Goal: Book appointment/travel/reservation

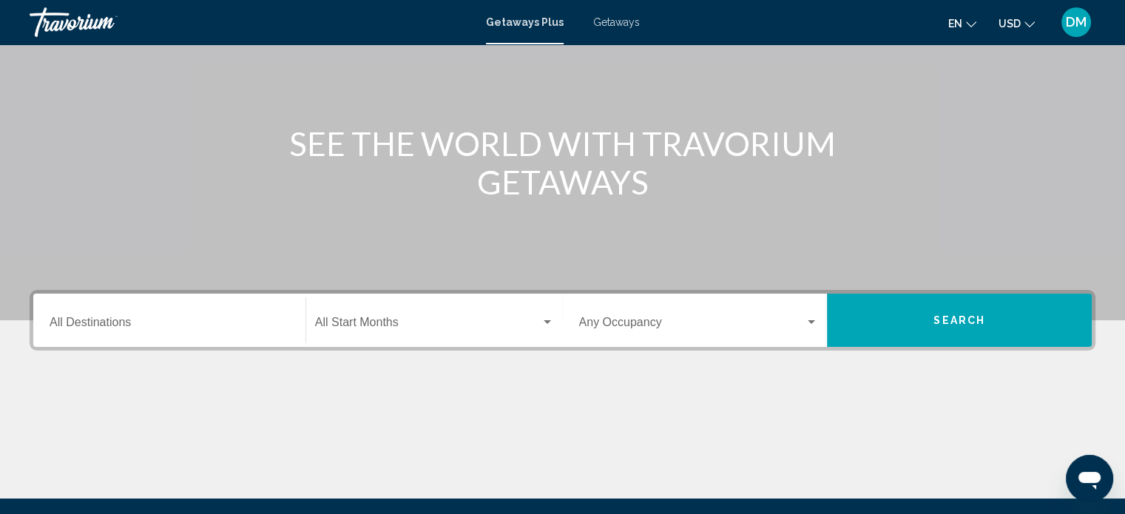
scroll to position [148, 0]
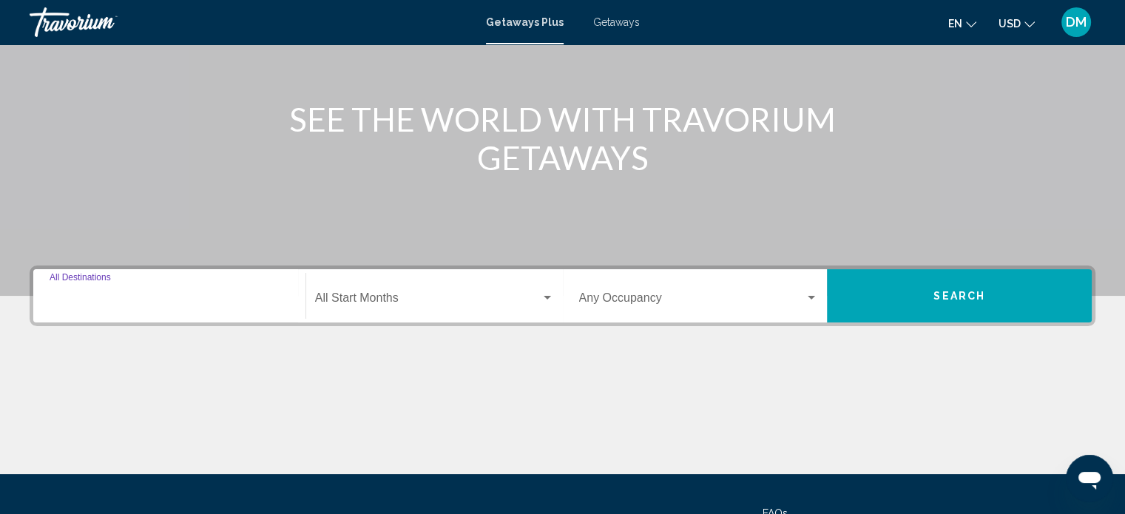
click at [189, 302] on input "Destination All Destinations" at bounding box center [170, 300] width 240 height 13
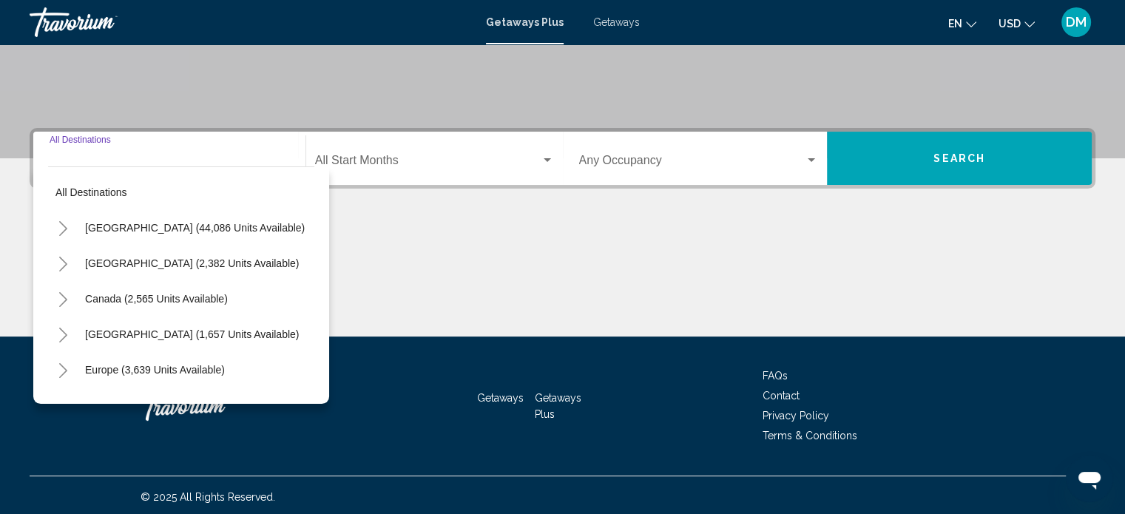
scroll to position [288, 0]
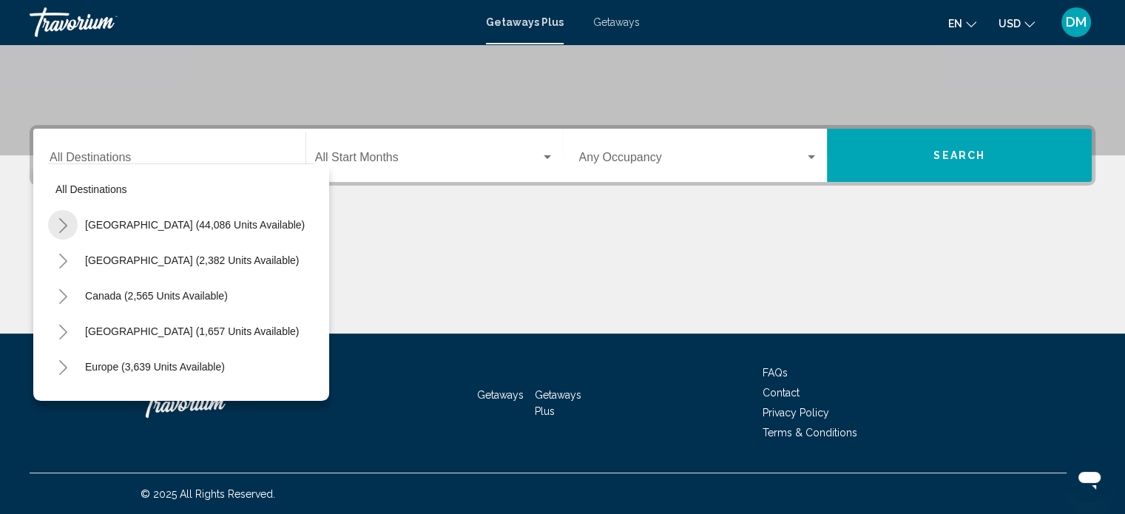
click at [65, 225] on icon "Toggle United States (44,086 units available)" at bounding box center [63, 225] width 8 height 15
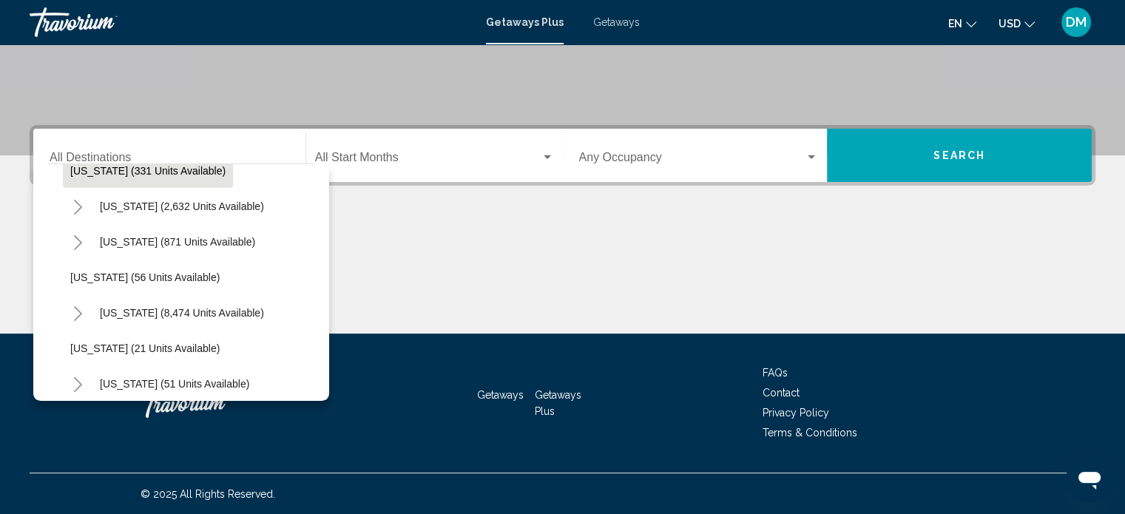
scroll to position [148, 0]
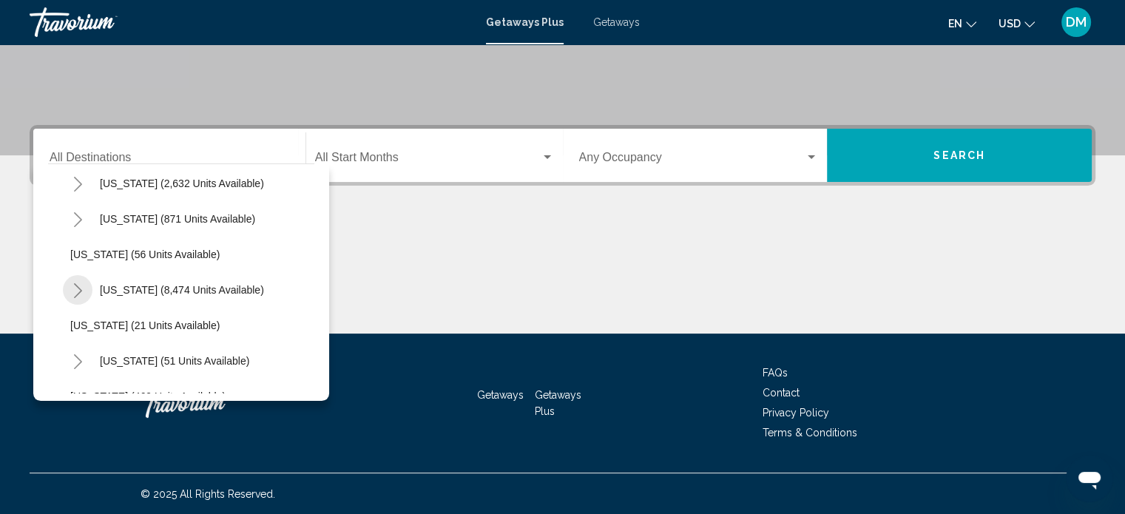
click at [76, 288] on icon "Toggle Florida (8,474 units available)" at bounding box center [77, 290] width 11 height 15
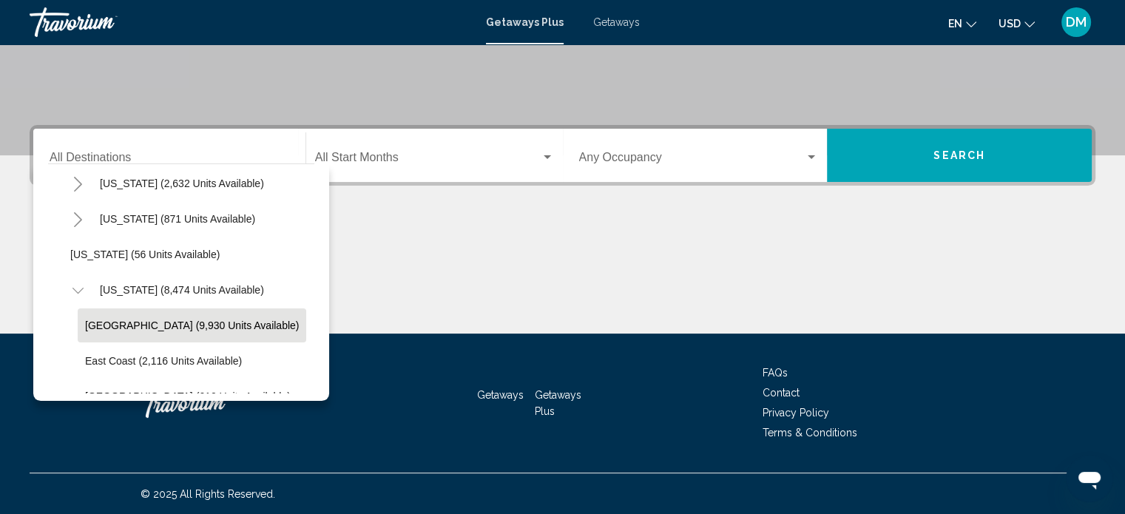
click at [141, 319] on span "[GEOGRAPHIC_DATA] (9,930 units available)" at bounding box center [192, 325] width 214 height 12
type input "**********"
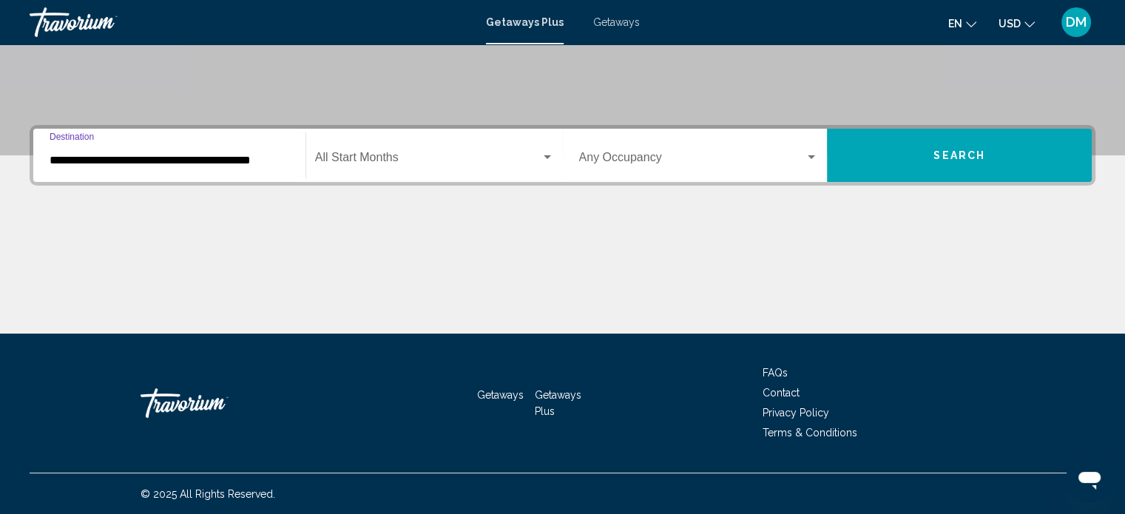
click at [541, 156] on div "Search widget" at bounding box center [547, 158] width 13 height 12
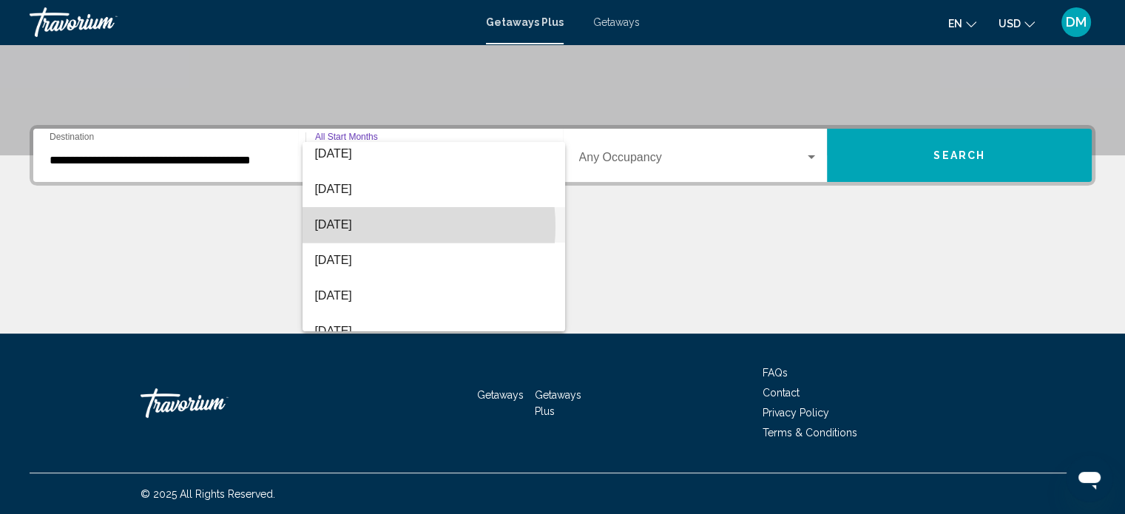
click at [379, 226] on span "[DATE]" at bounding box center [433, 224] width 239 height 35
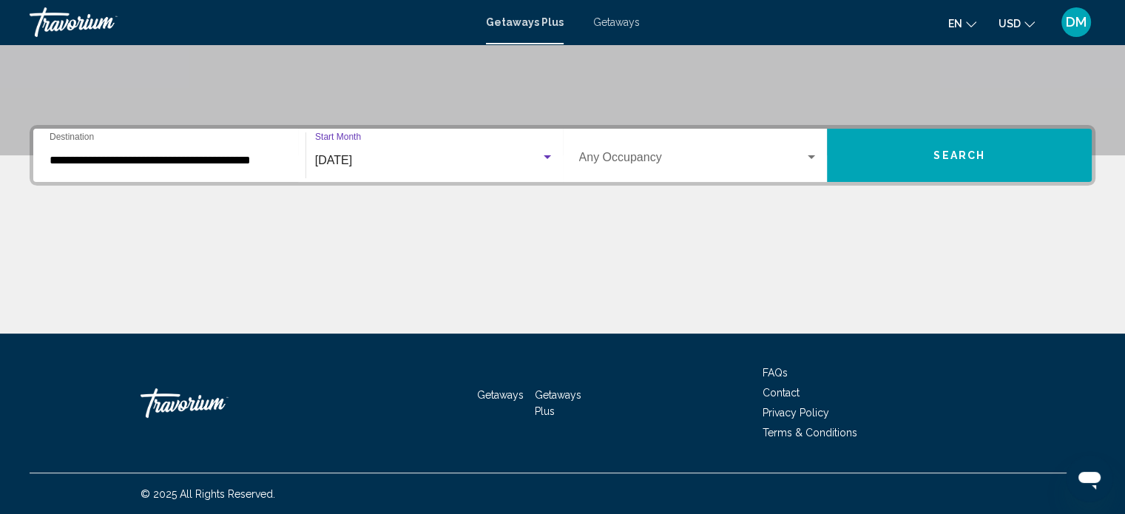
click at [805, 155] on div "Search widget" at bounding box center [811, 158] width 13 height 12
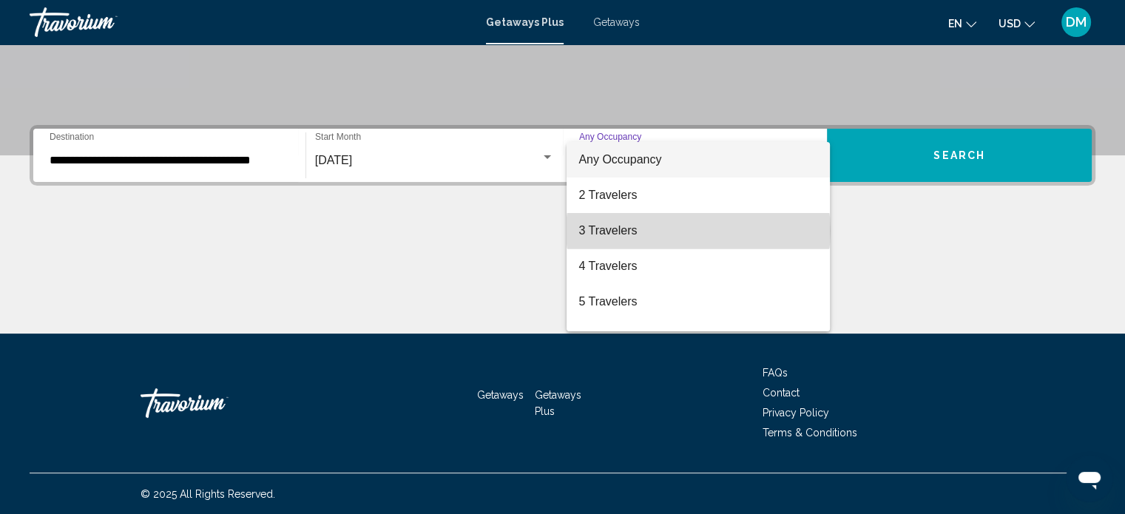
click at [698, 231] on span "3 Travelers" at bounding box center [698, 230] width 240 height 35
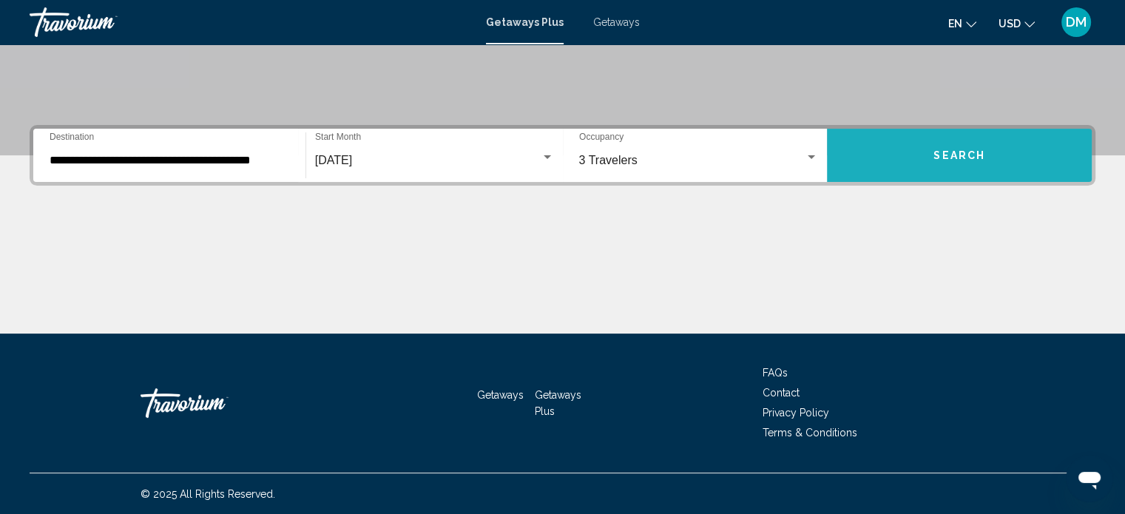
click at [957, 159] on span "Search" at bounding box center [959, 156] width 52 height 12
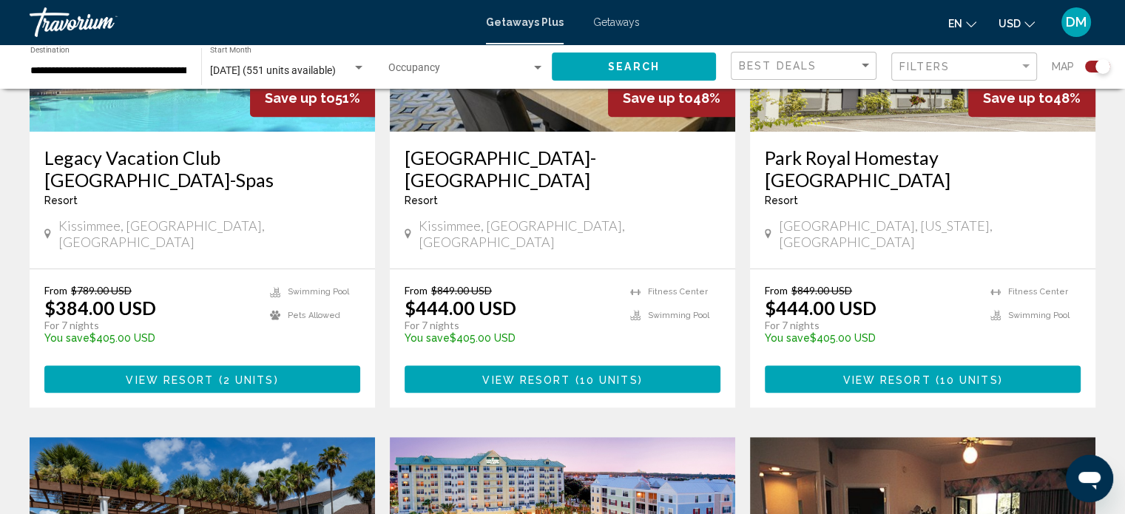
scroll to position [722, 0]
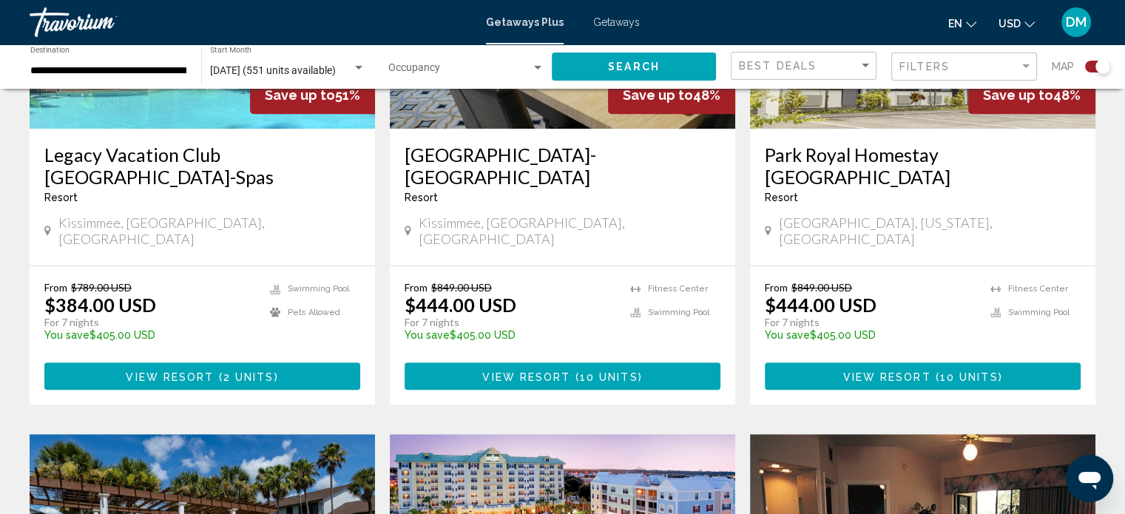
click at [198, 371] on span "View Resort" at bounding box center [170, 377] width 88 height 12
